Goal: Task Accomplishment & Management: Manage account settings

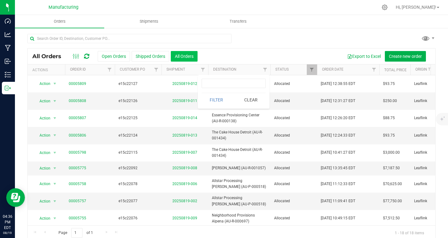
click at [191, 58] on button "All Orders" at bounding box center [184, 56] width 27 height 11
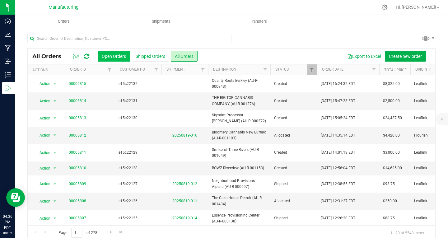
click at [118, 58] on button "Open Orders" at bounding box center [114, 56] width 32 height 11
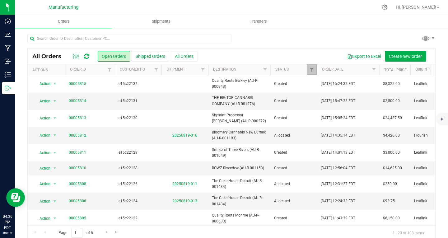
click at [315, 69] on link "Filter" at bounding box center [312, 69] width 10 height 11
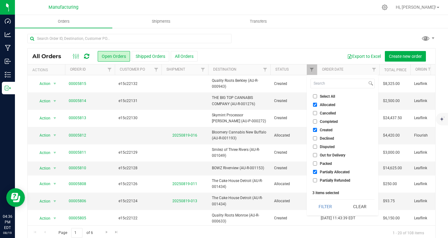
click at [315, 97] on input "Select All" at bounding box center [315, 96] width 4 height 4
checkbox input "true"
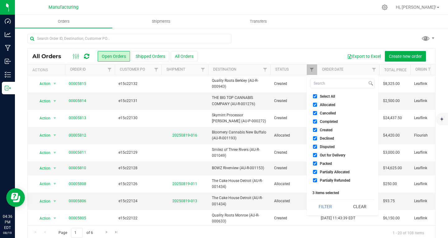
checkbox input "true"
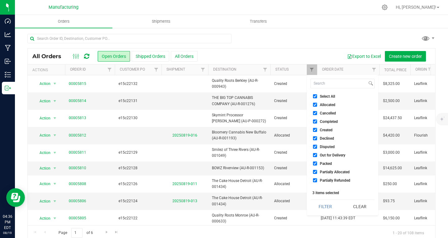
checkbox input "true"
click at [316, 97] on input "Select All" at bounding box center [315, 96] width 4 height 4
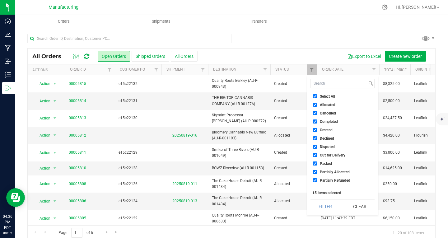
checkbox input "false"
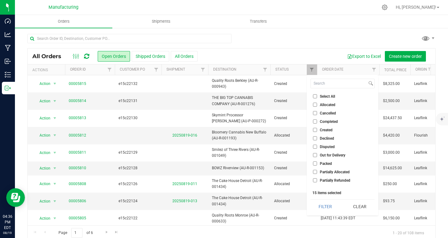
checkbox input "false"
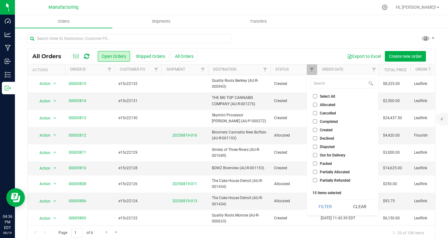
checkbox input "false"
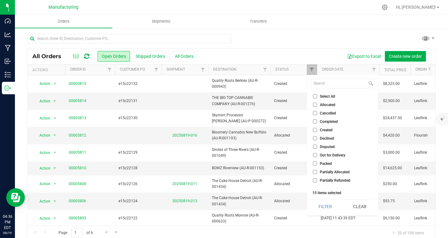
checkbox input "false"
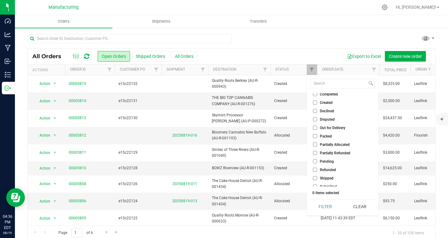
scroll to position [39, 0]
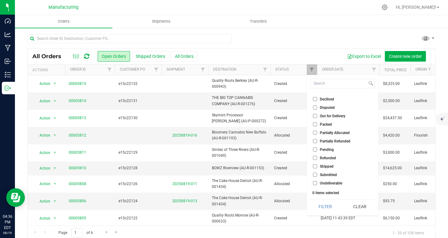
click at [318, 167] on label "Shipped" at bounding box center [323, 166] width 21 height 4
click at [317, 167] on input "Shipped" at bounding box center [315, 166] width 4 height 4
checkbox input "true"
click at [330, 211] on button "Filter" at bounding box center [326, 207] width 30 height 14
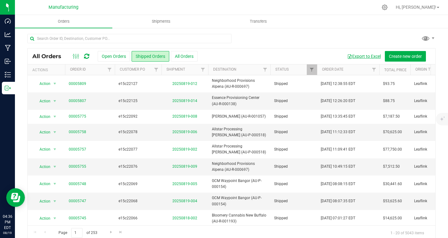
click at [361, 57] on button "Export to Excel" at bounding box center [364, 56] width 42 height 11
